Goal: Task Accomplishment & Management: Complete application form

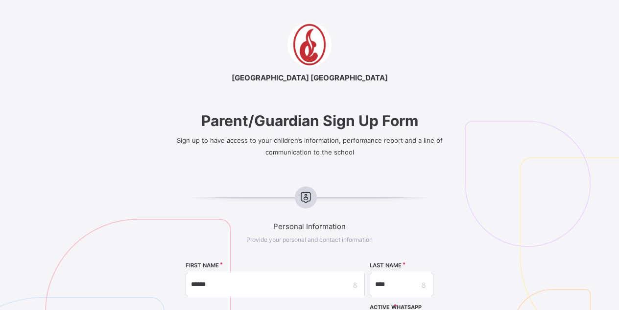
select select "**"
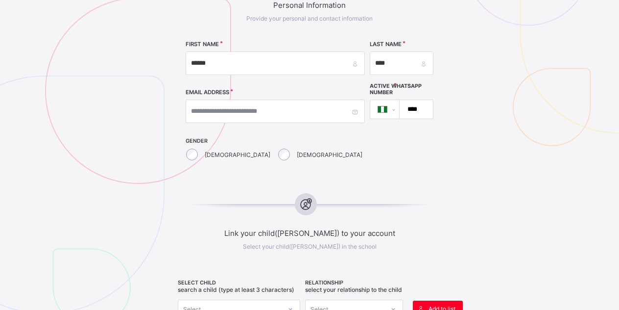
type input "****"
click at [482, 100] on img at bounding box center [591, 23] width 253 height 246
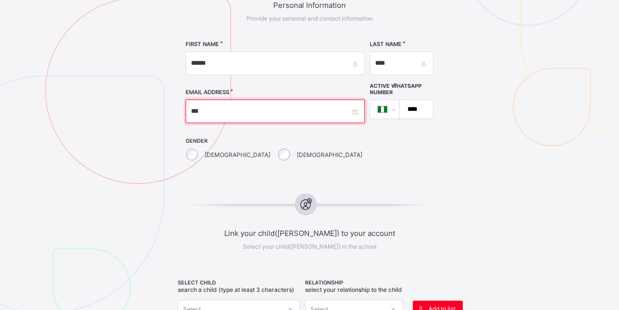
type input "****"
type input "**********"
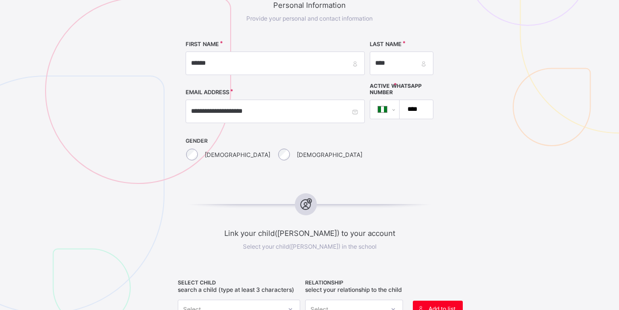
click at [402, 108] on input "****" at bounding box center [414, 109] width 25 height 19
type input "**********"
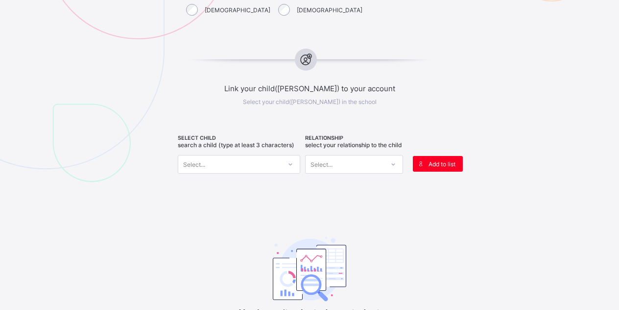
scroll to position [366, 0]
click at [220, 165] on div "Select..." at bounding box center [229, 164] width 103 height 14
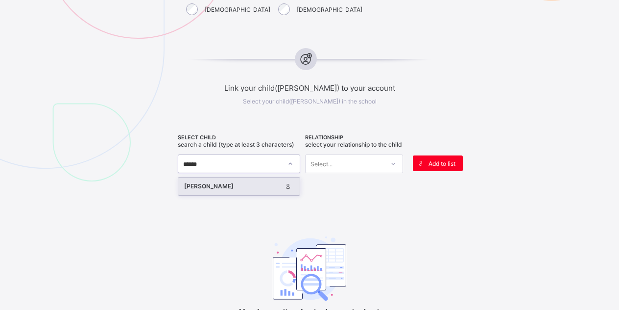
type input "*******"
click at [203, 187] on div "[PERSON_NAME]" at bounding box center [232, 186] width 97 height 10
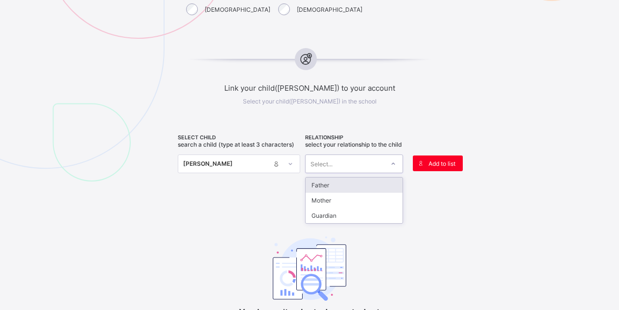
click at [327, 168] on div "Select..." at bounding box center [322, 163] width 22 height 19
click at [331, 192] on div "Father" at bounding box center [354, 184] width 97 height 15
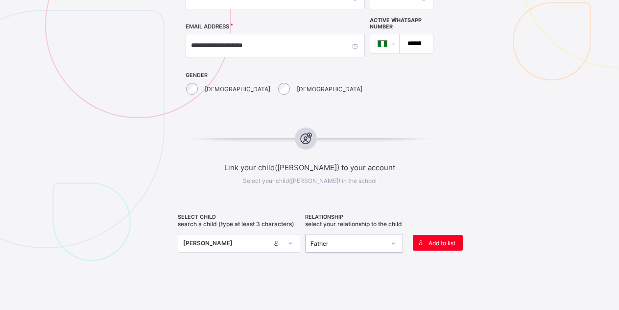
scroll to position [288, 0]
click at [438, 242] on span "Add to list" at bounding box center [442, 241] width 27 height 7
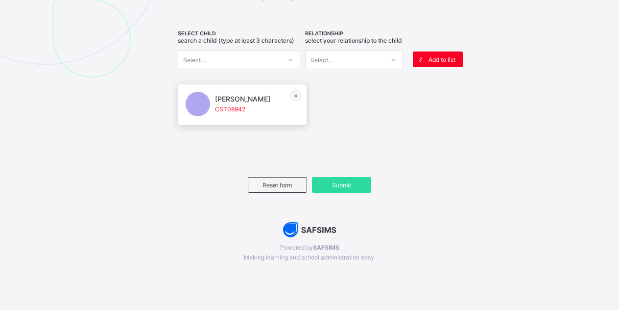
scroll to position [477, 0]
click at [227, 96] on span "[PERSON_NAME]" at bounding box center [242, 99] width 55 height 8
click at [349, 182] on span "Submit" at bounding box center [341, 184] width 45 height 7
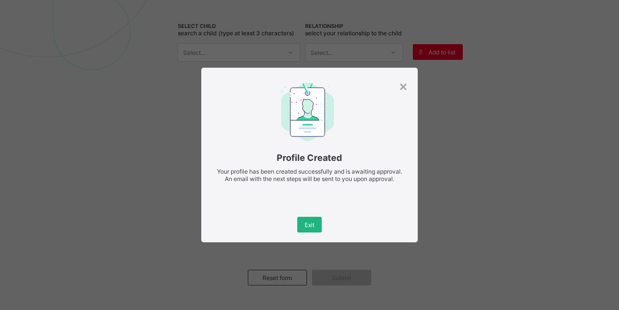
click at [315, 226] on div "Exit" at bounding box center [309, 224] width 24 height 16
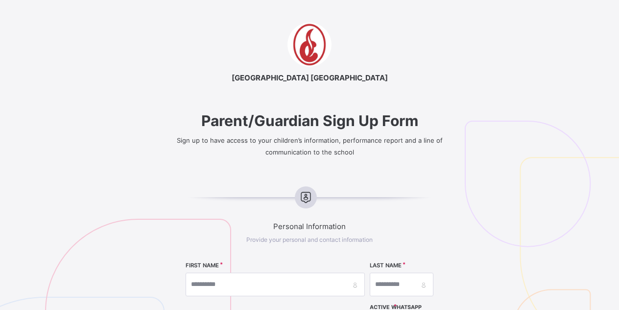
scroll to position [0, 0]
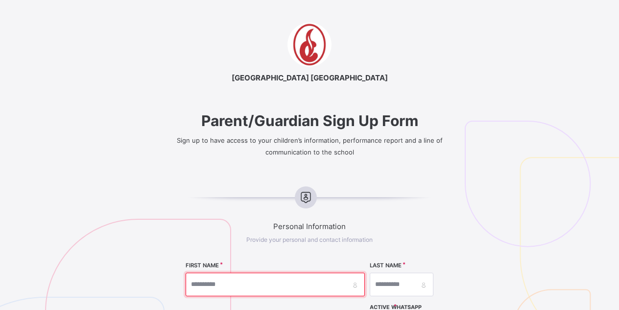
click at [216, 283] on input "text" at bounding box center [275, 284] width 179 height 24
click at [216, 283] on input "******" at bounding box center [275, 284] width 179 height 24
type input "******"
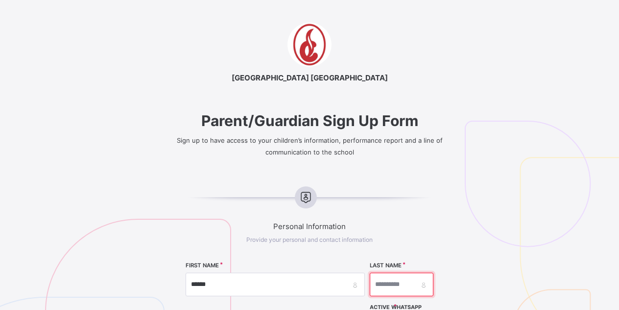
click at [370, 284] on input "text" at bounding box center [402, 284] width 64 height 24
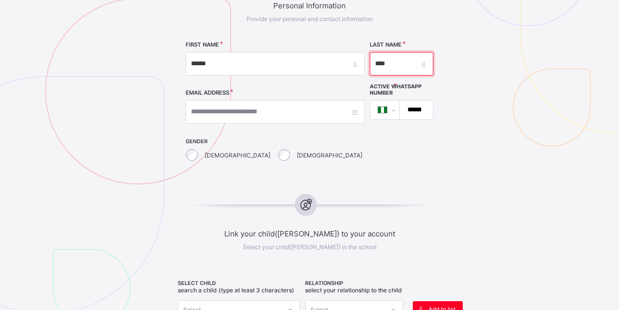
scroll to position [222, 0]
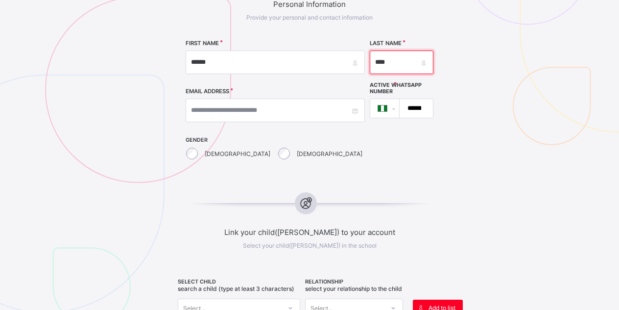
type input "****"
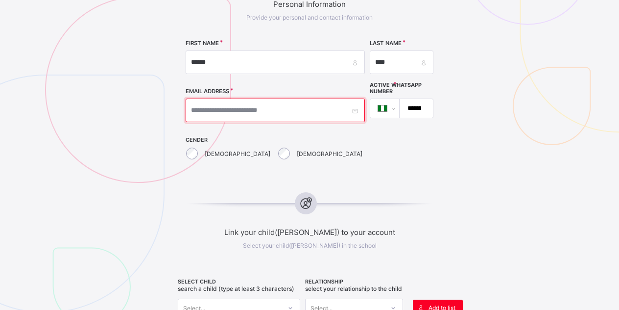
click at [193, 107] on input "text" at bounding box center [275, 110] width 179 height 24
type input "**********"
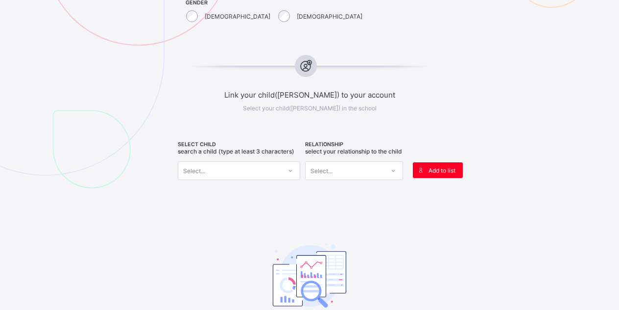
scroll to position [361, 0]
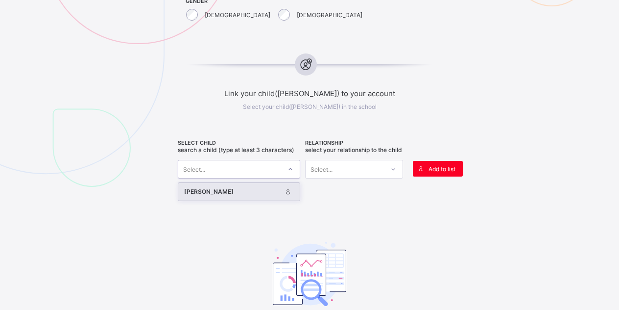
click at [203, 168] on div "Select..." at bounding box center [194, 169] width 22 height 19
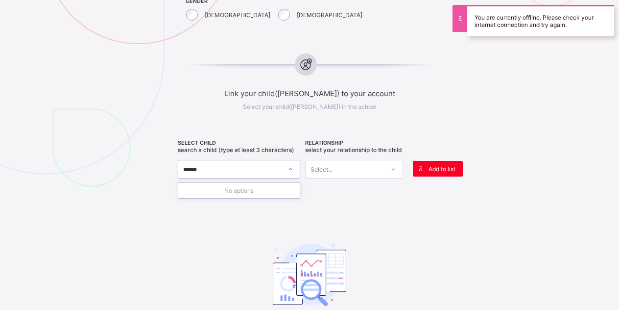
type input "*******"
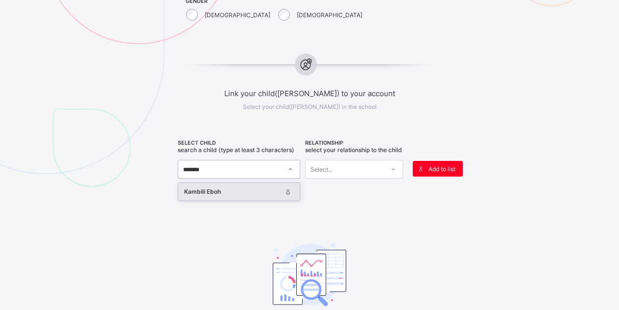
click at [229, 196] on div "Kambili Eboh" at bounding box center [232, 192] width 97 height 10
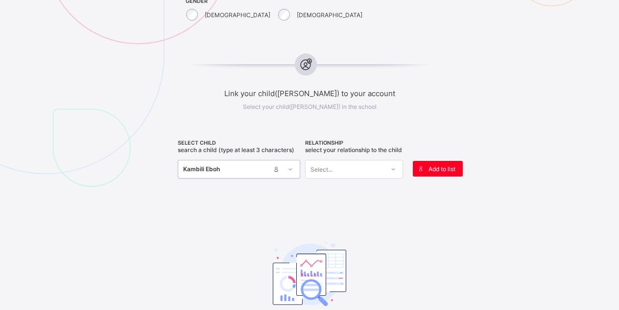
click at [341, 175] on div "Select..." at bounding box center [345, 169] width 78 height 14
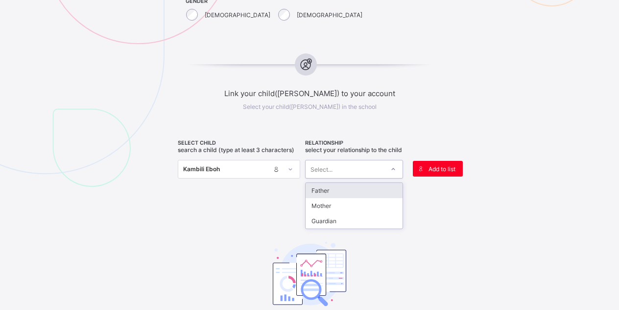
click at [338, 196] on div "Father" at bounding box center [354, 190] width 97 height 15
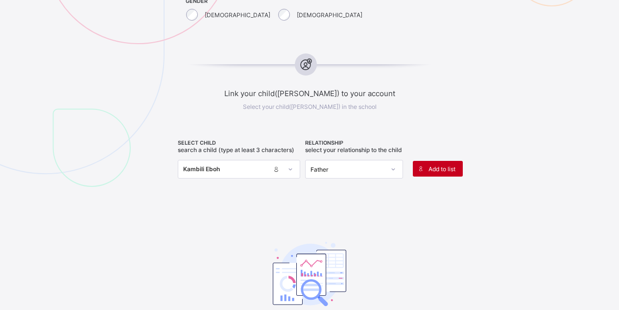
click at [447, 171] on span "Add to list" at bounding box center [442, 168] width 27 height 7
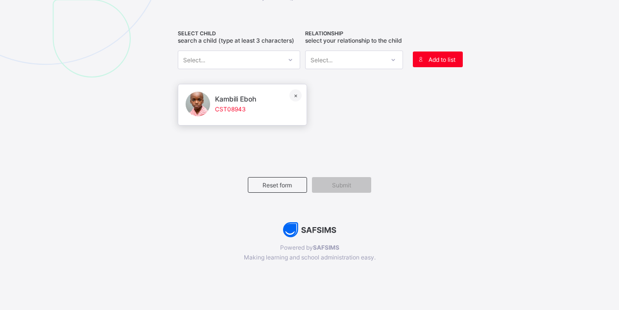
scroll to position [477, 0]
click at [259, 92] on div "Kambili Eboh CST08943 ×" at bounding box center [242, 105] width 129 height 42
click at [262, 102] on div "Kambili Eboh CST08943 ×" at bounding box center [242, 105] width 129 height 42
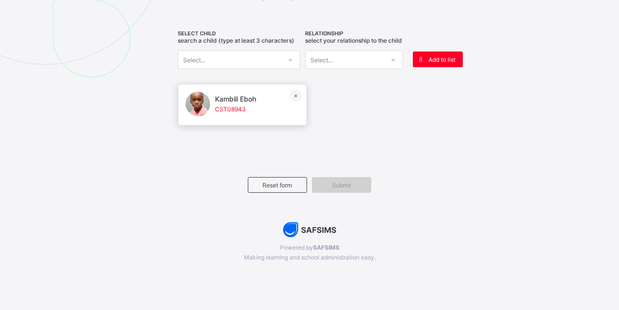
click at [363, 179] on div "Submit" at bounding box center [341, 185] width 59 height 16
click at [255, 114] on span at bounding box center [235, 114] width 41 height 2
click at [233, 99] on span "Kambili Eboh" at bounding box center [235, 99] width 41 height 8
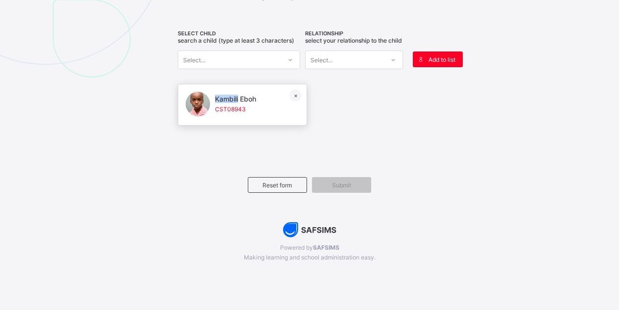
click at [233, 99] on span "Kambili Eboh" at bounding box center [235, 99] width 41 height 8
click at [437, 56] on span "Add to list" at bounding box center [442, 59] width 27 height 7
click at [334, 181] on span "Submit" at bounding box center [341, 184] width 45 height 7
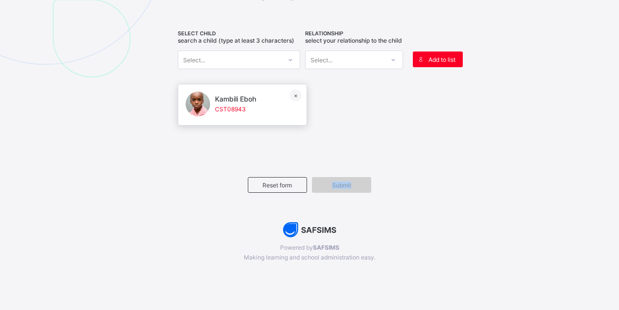
click at [334, 181] on span "Submit" at bounding box center [341, 184] width 45 height 7
click at [412, 124] on div "Kambili Eboh CST08943 ×" at bounding box center [309, 104] width 263 height 47
click at [269, 189] on div "Reset form" at bounding box center [277, 185] width 59 height 16
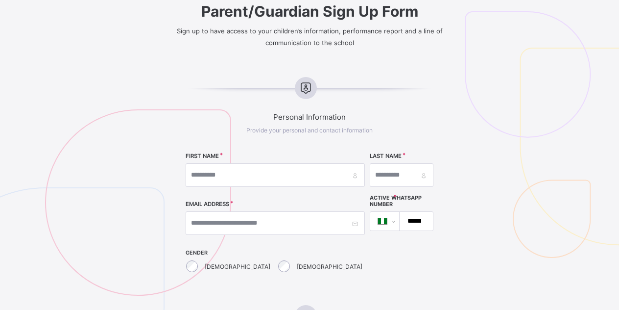
scroll to position [111, 0]
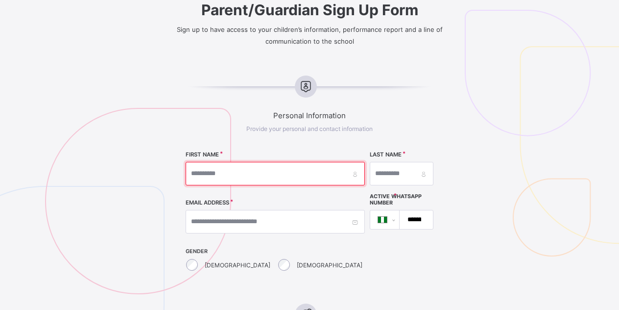
click at [210, 173] on input "text" at bounding box center [275, 174] width 179 height 24
type input "******"
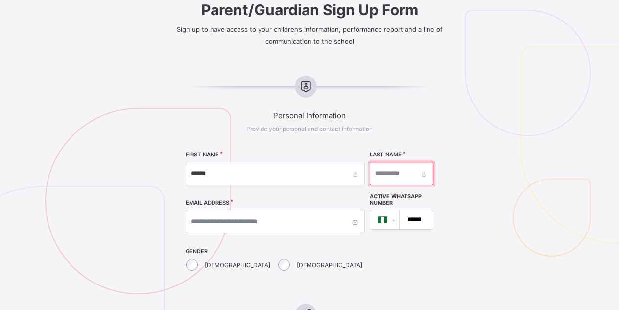
click at [370, 175] on input "text" at bounding box center [402, 174] width 64 height 24
type input "****"
click at [478, 155] on img at bounding box center [591, 133] width 253 height 246
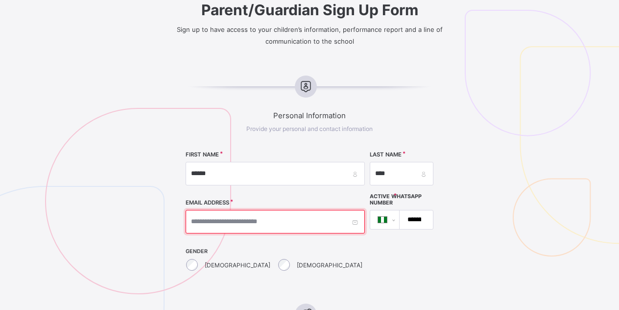
click at [202, 227] on input "text" at bounding box center [275, 222] width 179 height 24
type input "**********"
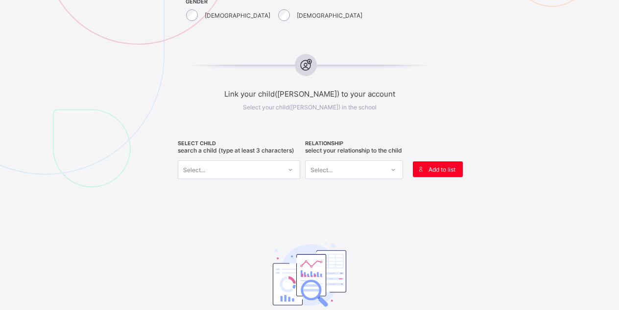
scroll to position [361, 0]
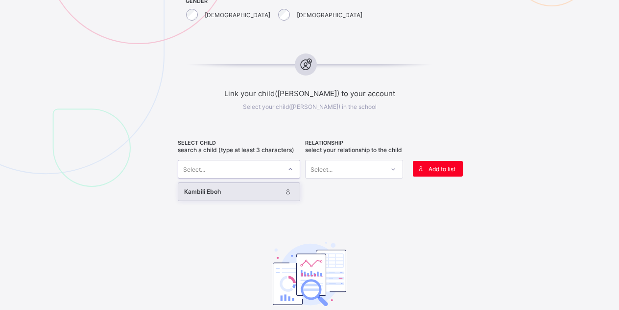
click at [206, 169] on div "Select..." at bounding box center [229, 169] width 103 height 14
click at [216, 199] on div "Kambili Eboh" at bounding box center [238, 192] width 121 height 18
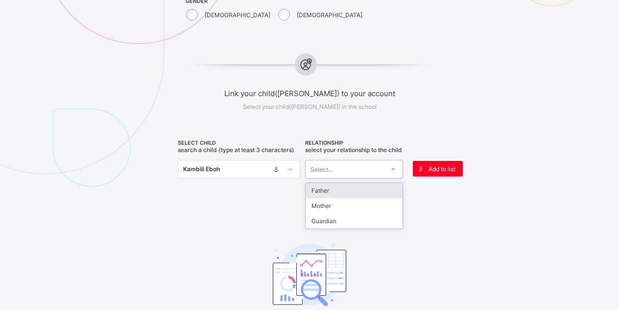
click at [364, 176] on div "Select..." at bounding box center [345, 169] width 78 height 14
click at [359, 198] on div "Father" at bounding box center [354, 190] width 97 height 15
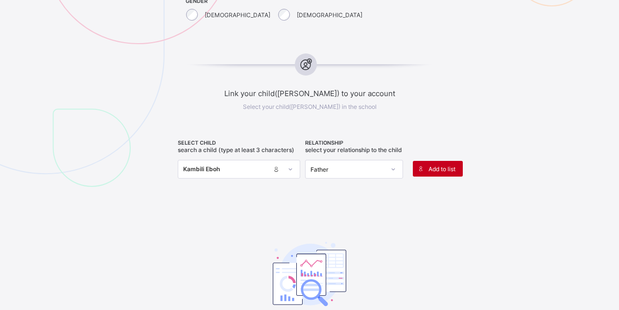
click at [439, 168] on span "Add to list" at bounding box center [442, 168] width 27 height 7
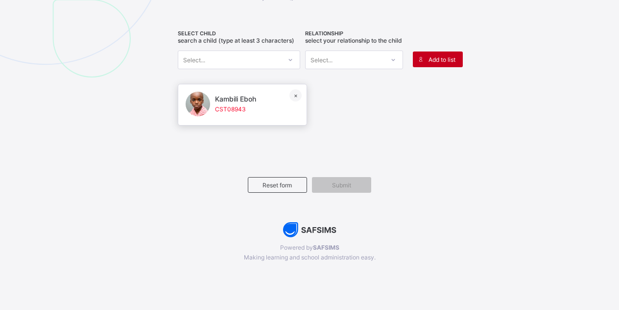
scroll to position [477, 0]
click at [234, 101] on span "Kambili Eboh" at bounding box center [235, 99] width 41 height 8
click at [352, 185] on span "Submit" at bounding box center [341, 184] width 45 height 7
click at [212, 53] on div "Select..." at bounding box center [229, 60] width 103 height 14
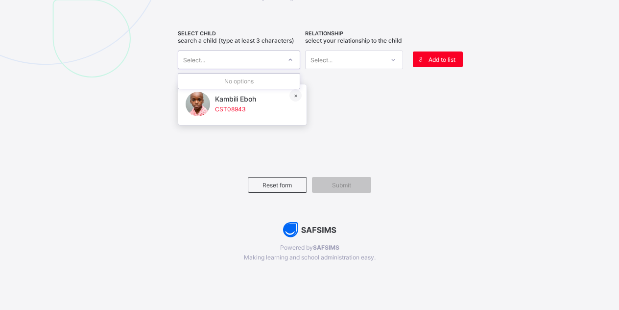
click at [212, 53] on div "Select..." at bounding box center [229, 60] width 103 height 14
click at [256, 109] on span "CST08943" at bounding box center [235, 108] width 41 height 7
click at [266, 109] on div "Kambili Eboh CST08943 ×" at bounding box center [242, 105] width 129 height 42
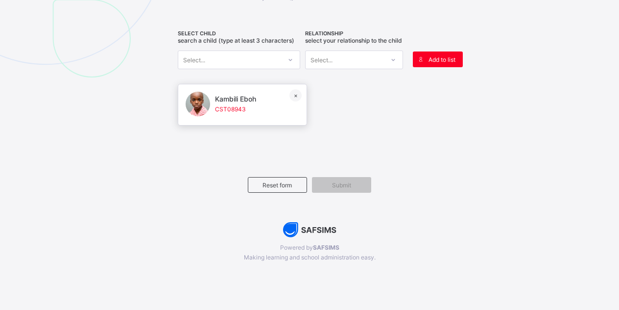
click at [266, 109] on div "Kambili Eboh CST08943 ×" at bounding box center [242, 105] width 129 height 42
click at [287, 110] on div "Kambili Eboh CST08943 ×" at bounding box center [242, 105] width 129 height 42
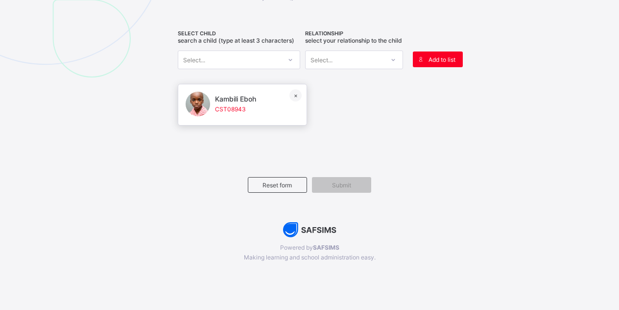
click at [256, 100] on span "Kambili Eboh" at bounding box center [235, 99] width 41 height 8
click at [260, 110] on div "Kambili Eboh CST08943 ×" at bounding box center [242, 105] width 129 height 42
click at [241, 55] on div "Select..." at bounding box center [229, 60] width 103 height 14
click at [242, 95] on span "Kambili Eboh" at bounding box center [235, 99] width 41 height 8
click at [249, 107] on span "CST08943" at bounding box center [235, 108] width 41 height 7
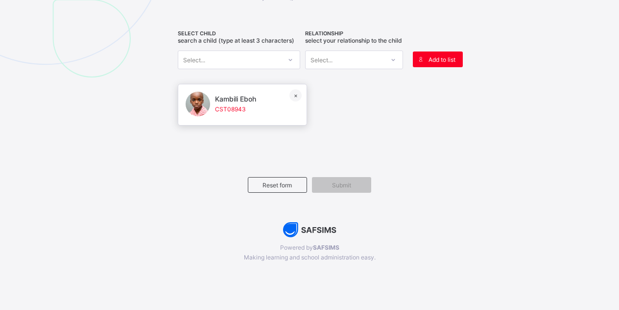
click at [249, 107] on span "CST08943" at bounding box center [235, 108] width 41 height 7
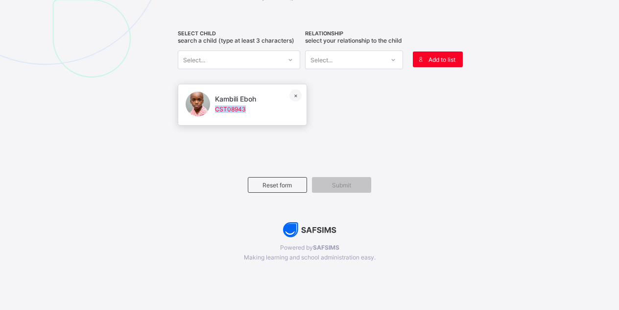
click at [249, 107] on span "CST08943" at bounding box center [235, 108] width 41 height 7
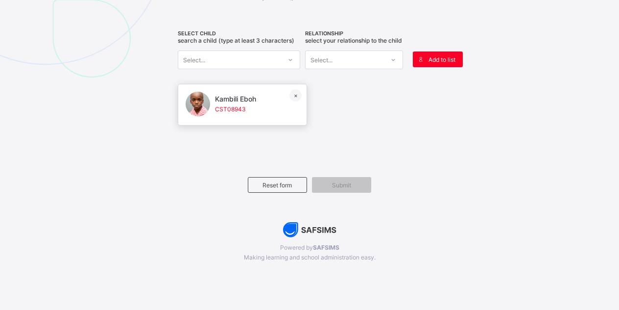
click at [251, 103] on span at bounding box center [235, 104] width 41 height 2
click at [247, 100] on span "Kambili Eboh" at bounding box center [235, 99] width 41 height 8
click at [261, 94] on div "Kambili Eboh CST08943 ×" at bounding box center [242, 105] width 129 height 42
click at [246, 99] on span "Kambili Eboh" at bounding box center [235, 99] width 41 height 8
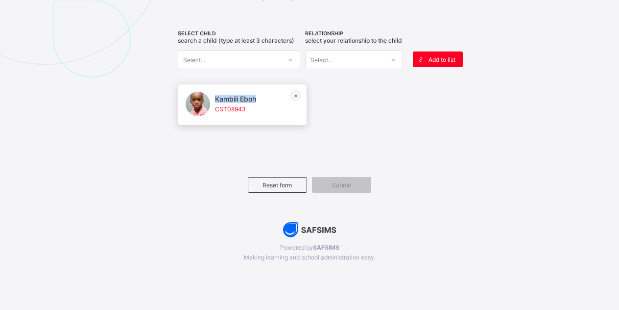
click at [246, 99] on span "Kambili Eboh" at bounding box center [235, 99] width 41 height 8
click at [256, 111] on span "CST08943" at bounding box center [235, 108] width 41 height 7
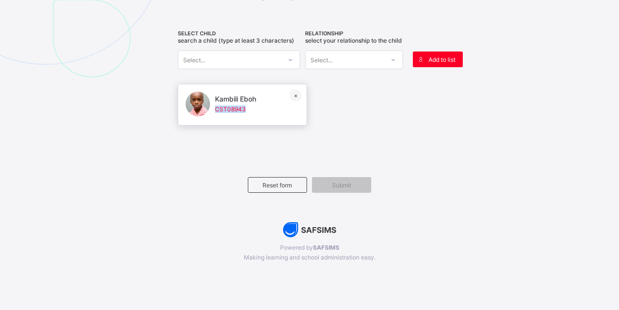
click at [256, 111] on span "CST08943" at bounding box center [235, 108] width 41 height 7
click at [256, 110] on span "CST08943" at bounding box center [235, 108] width 41 height 7
click at [259, 103] on div "Kambili Eboh CST08943 ×" at bounding box center [242, 105] width 129 height 42
click at [253, 100] on span "Kambili Eboh" at bounding box center [235, 99] width 41 height 8
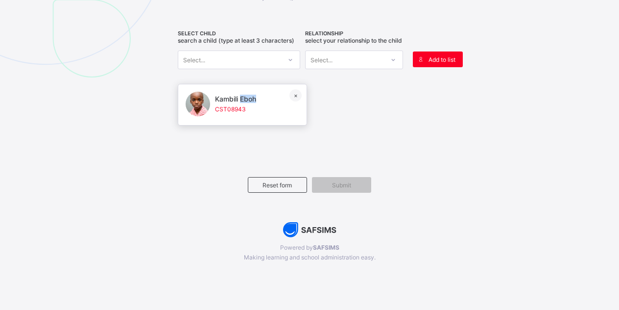
click at [253, 100] on span "Kambili Eboh" at bounding box center [235, 99] width 41 height 8
click at [262, 101] on div "Kambili Eboh CST08943 ×" at bounding box center [242, 105] width 129 height 42
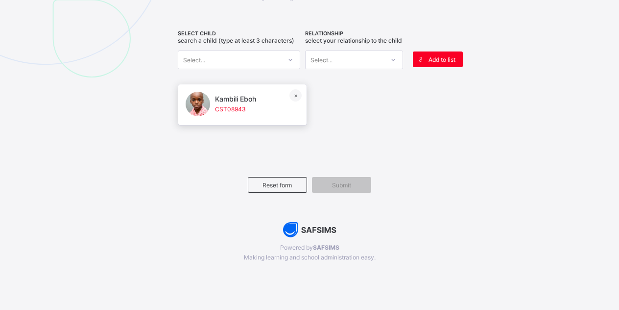
click at [262, 101] on div "Kambili Eboh CST08943 ×" at bounding box center [242, 105] width 129 height 42
click at [254, 102] on span "Kambili Eboh" at bounding box center [235, 99] width 41 height 8
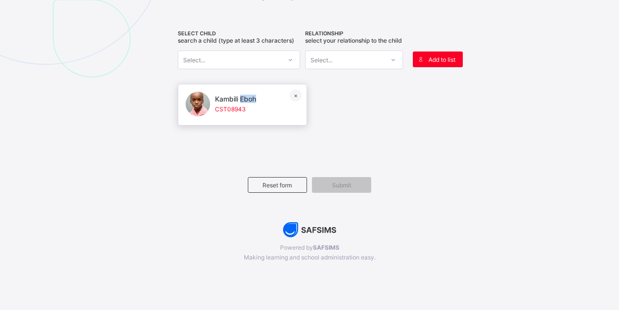
click at [254, 102] on span "Kambili Eboh" at bounding box center [235, 99] width 41 height 8
click at [259, 99] on div "Kambili Eboh CST08943 ×" at bounding box center [242, 105] width 129 height 42
click at [333, 192] on div "Submit" at bounding box center [341, 185] width 59 height 16
click at [353, 184] on span "Submit" at bounding box center [341, 184] width 45 height 7
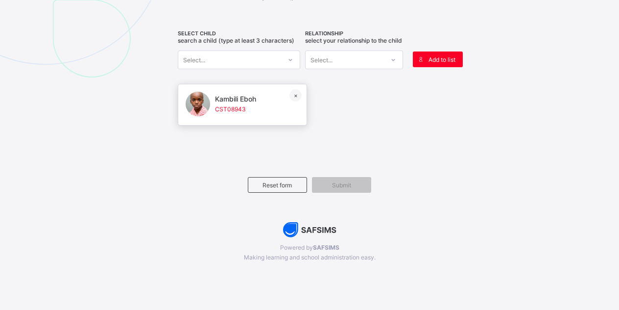
click at [255, 109] on span "CST08943" at bounding box center [235, 108] width 41 height 7
click at [234, 97] on span "Kambili Eboh" at bounding box center [235, 99] width 41 height 8
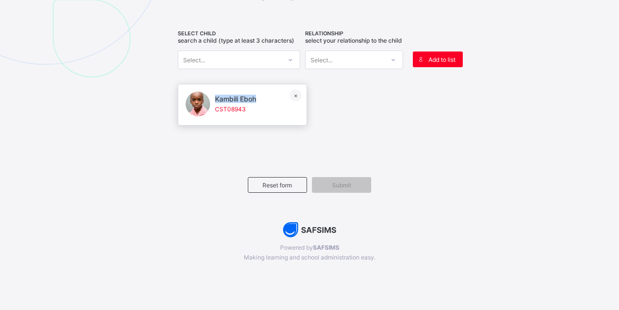
click at [234, 97] on span "Kambili Eboh" at bounding box center [235, 99] width 41 height 8
click at [326, 190] on div "Submit" at bounding box center [341, 185] width 59 height 16
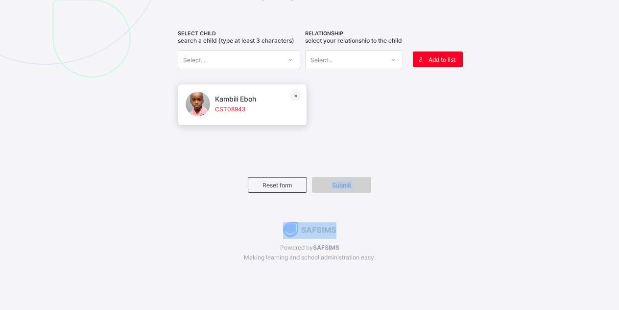
click at [326, 190] on div "Submit" at bounding box center [341, 185] width 59 height 16
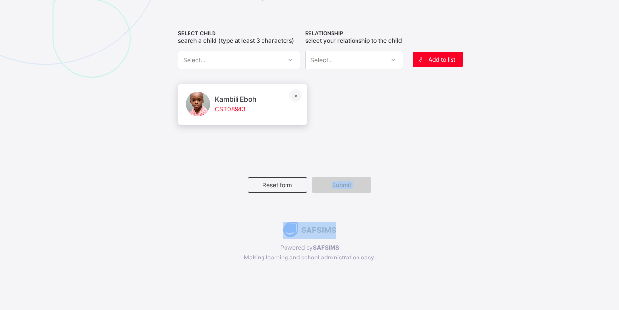
click at [326, 190] on div "Submit" at bounding box center [341, 185] width 59 height 16
click at [325, 182] on span "Submit" at bounding box center [341, 184] width 45 height 7
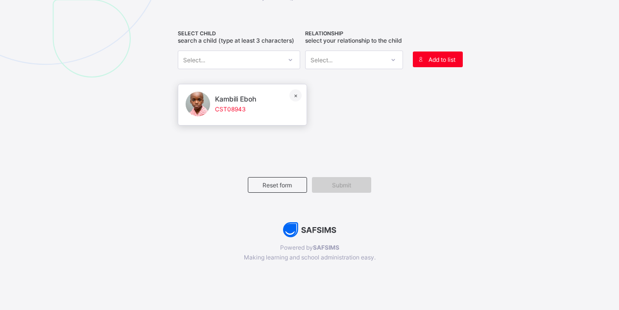
click at [337, 184] on span "Submit" at bounding box center [341, 184] width 45 height 7
click at [318, 181] on div "Submit" at bounding box center [341, 185] width 59 height 16
click at [256, 100] on span "Kambili Eboh" at bounding box center [235, 99] width 41 height 8
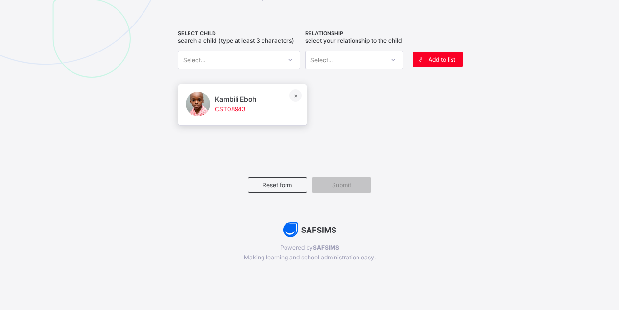
click at [256, 100] on span "Kambili Eboh" at bounding box center [235, 99] width 41 height 8
click at [346, 190] on div "Submit" at bounding box center [341, 185] width 59 height 16
click at [346, 184] on span "Submit" at bounding box center [341, 184] width 45 height 7
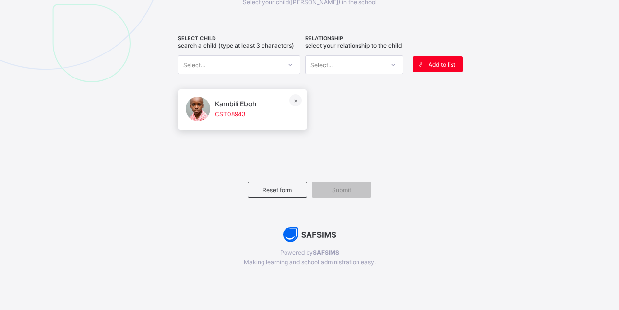
scroll to position [468, 0]
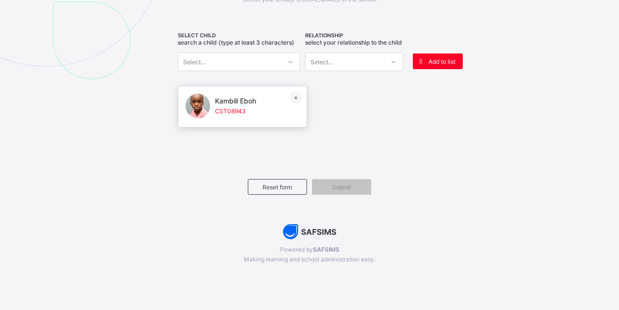
click at [242, 117] on span at bounding box center [235, 116] width 41 height 2
click at [263, 110] on div "Kambili Eboh CST08943 ×" at bounding box center [242, 107] width 129 height 42
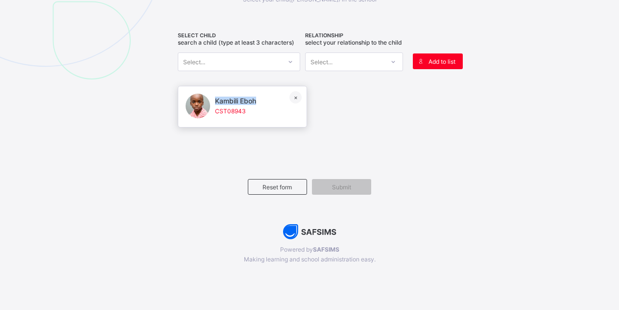
click at [263, 110] on div "Kambili Eboh CST08943 ×" at bounding box center [242, 107] width 129 height 42
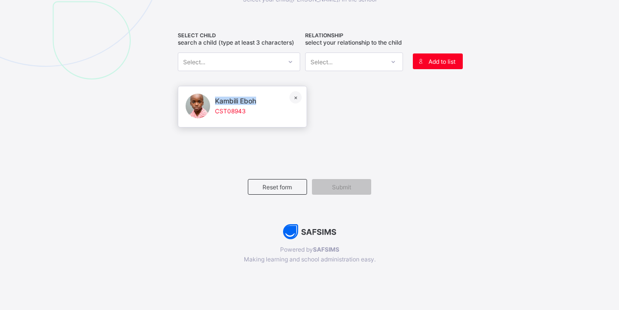
click at [263, 110] on div "Kambili Eboh CST08943 ×" at bounding box center [242, 107] width 129 height 42
click at [263, 112] on div "Kambili Eboh CST08943 ×" at bounding box center [242, 107] width 129 height 42
click at [266, 127] on div "Kambili Eboh CST08943 ×" at bounding box center [242, 107] width 129 height 42
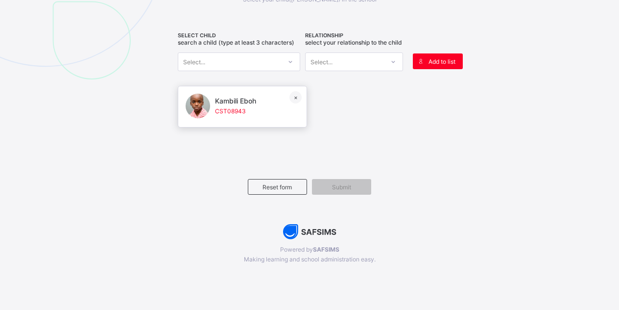
click at [261, 116] on div "Kambili Eboh CST08943 ×" at bounding box center [242, 107] width 129 height 42
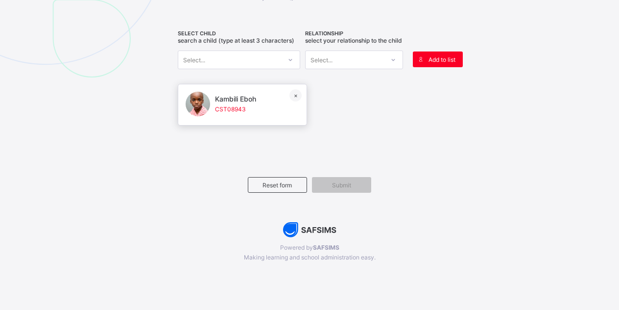
scroll to position [477, 0]
click at [347, 184] on span "Submit" at bounding box center [341, 184] width 45 height 7
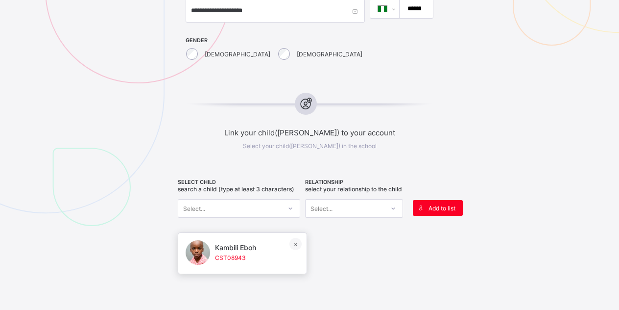
scroll to position [320, 0]
click at [241, 213] on div "Select..." at bounding box center [229, 209] width 103 height 14
click at [233, 252] on span "Kambili Eboh" at bounding box center [235, 248] width 41 height 8
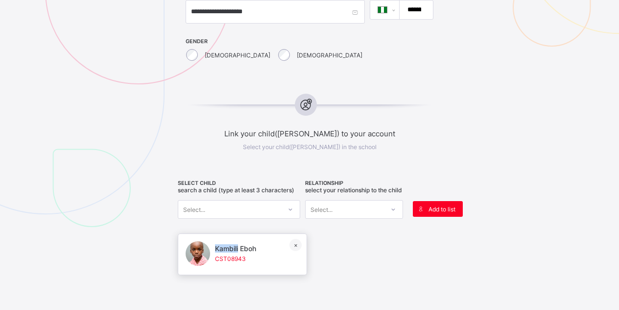
click at [233, 252] on span "Kambili Eboh" at bounding box center [235, 248] width 41 height 8
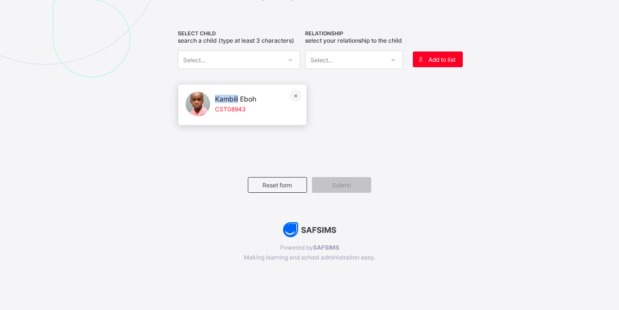
scroll to position [477, 0]
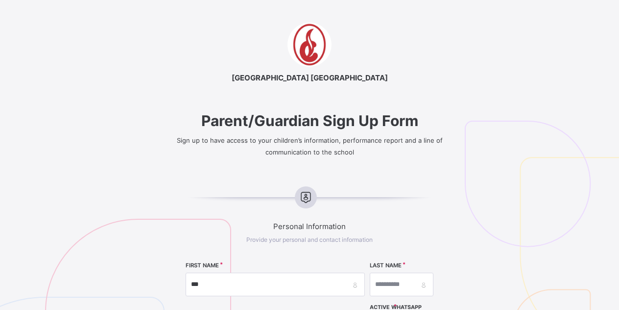
select select "**"
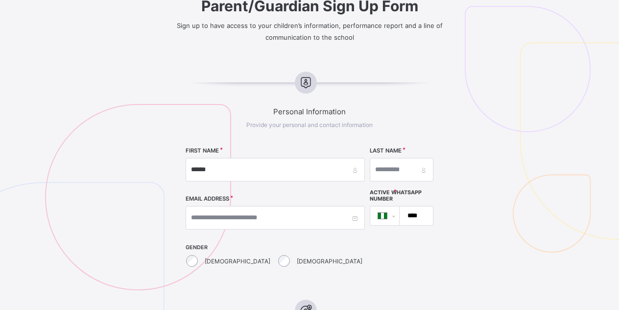
type input "******"
type input "****"
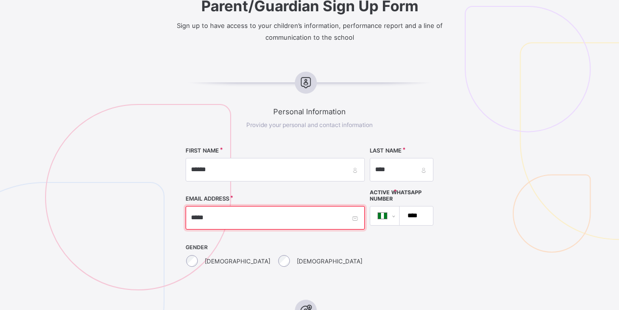
type input "******"
type input "**********"
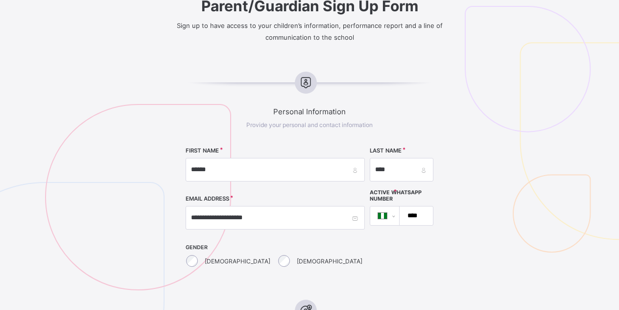
click at [402, 216] on input "****" at bounding box center [414, 215] width 25 height 19
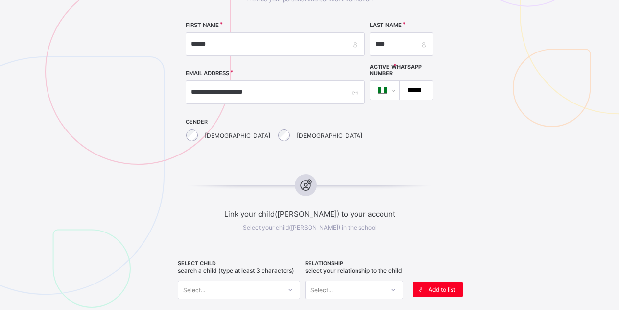
scroll to position [241, 0]
type input "**********"
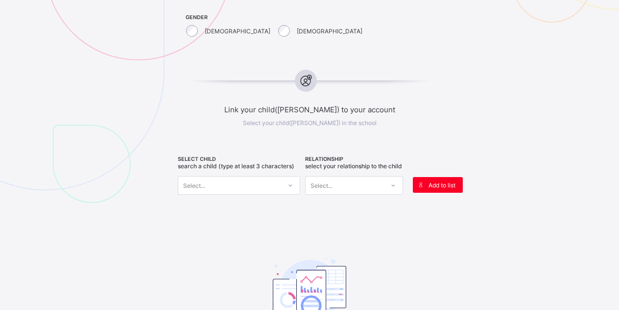
scroll to position [334, 0]
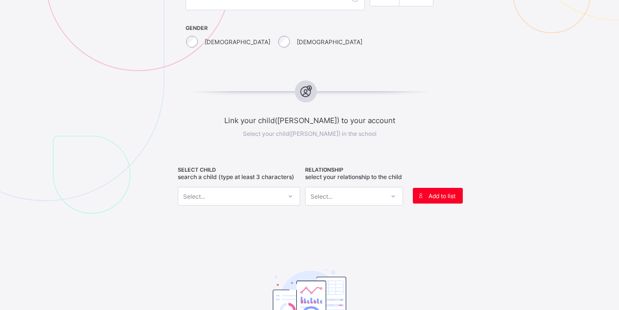
click at [208, 201] on div "Select..." at bounding box center [229, 196] width 103 height 14
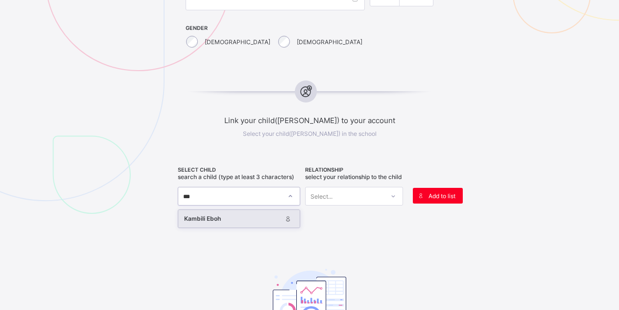
type input "****"
click at [196, 221] on div "Kambili Eboh" at bounding box center [232, 219] width 97 height 10
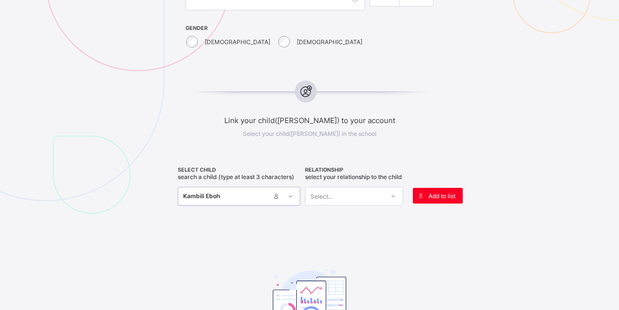
click at [369, 203] on div "Select..." at bounding box center [345, 196] width 78 height 14
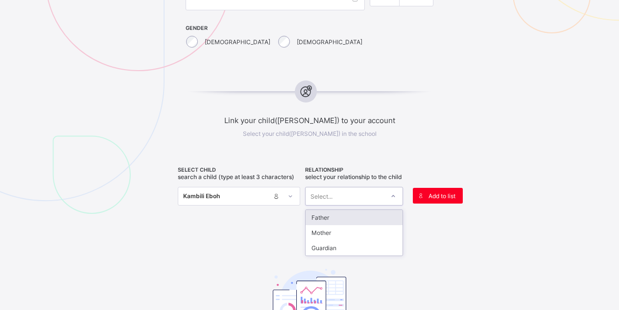
click at [359, 223] on div "Father" at bounding box center [354, 217] width 97 height 15
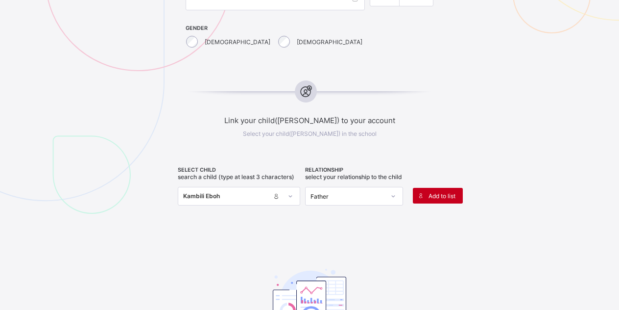
click at [440, 192] on span "Add to list" at bounding box center [442, 195] width 27 height 7
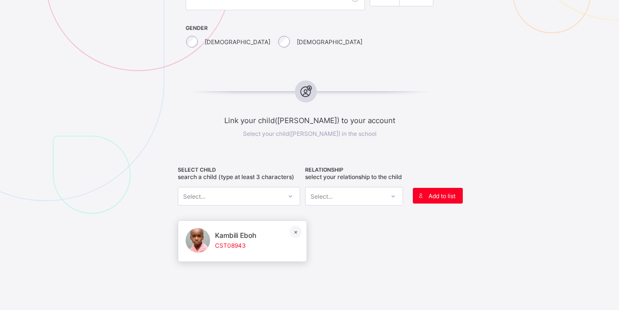
click at [235, 249] on span "CST08943" at bounding box center [235, 244] width 41 height 7
click at [233, 249] on span "CST08943" at bounding box center [235, 244] width 41 height 7
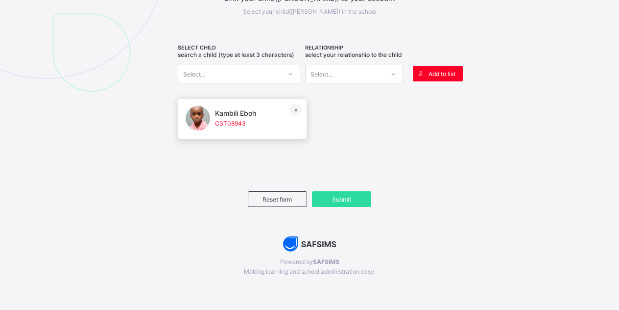
scroll to position [456, 0]
click at [344, 202] on span "Submit" at bounding box center [341, 198] width 45 height 7
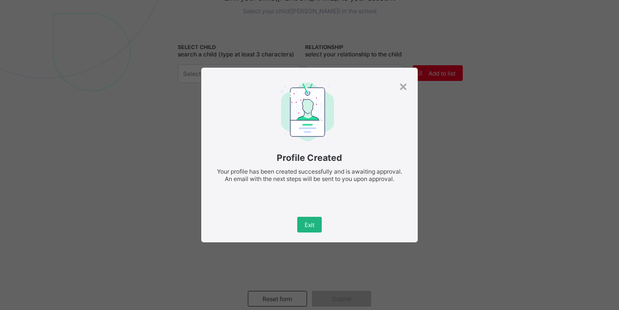
click at [315, 229] on div "Exit" at bounding box center [309, 224] width 24 height 16
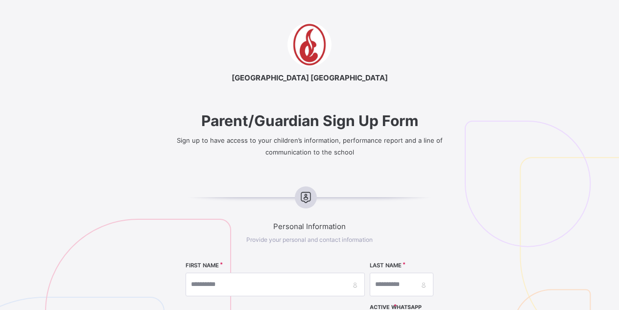
scroll to position [0, 0]
